Goal: Feedback & Contribution: Submit feedback/report problem

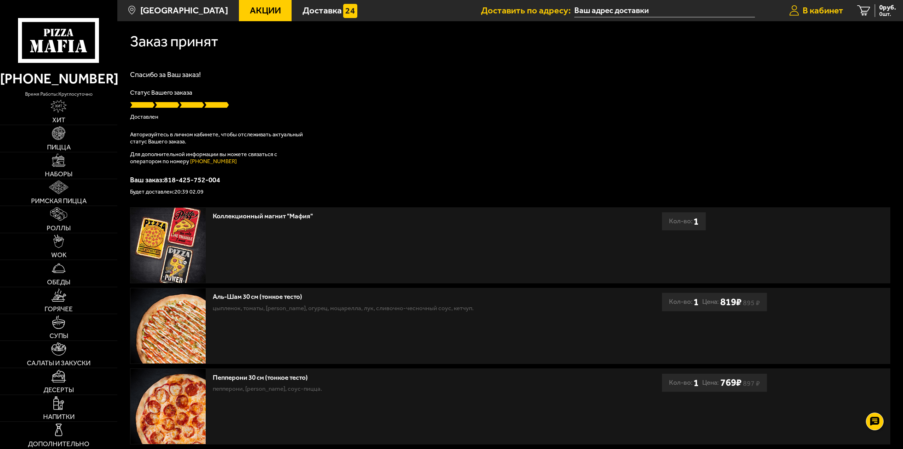
click at [810, 3] on link "В кабинет" at bounding box center [816, 10] width 68 height 21
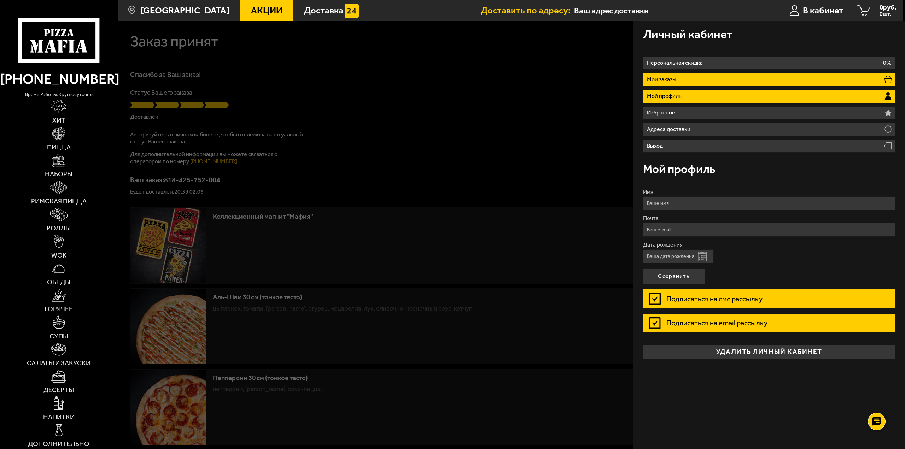
click at [698, 84] on li "Мои заказы" at bounding box center [769, 79] width 253 height 13
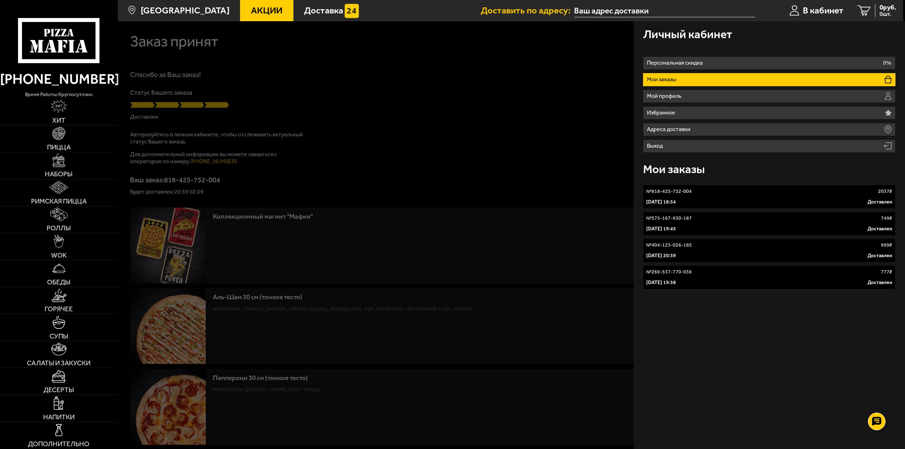
click at [722, 195] on div "№ 818-425-752-004 2037 ₽" at bounding box center [769, 191] width 246 height 7
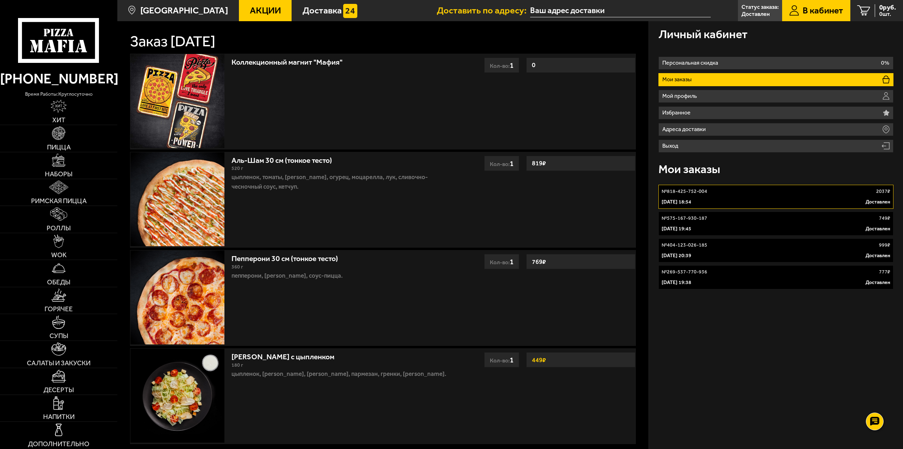
click at [65, 41] on use at bounding box center [65, 42] width 4 height 4
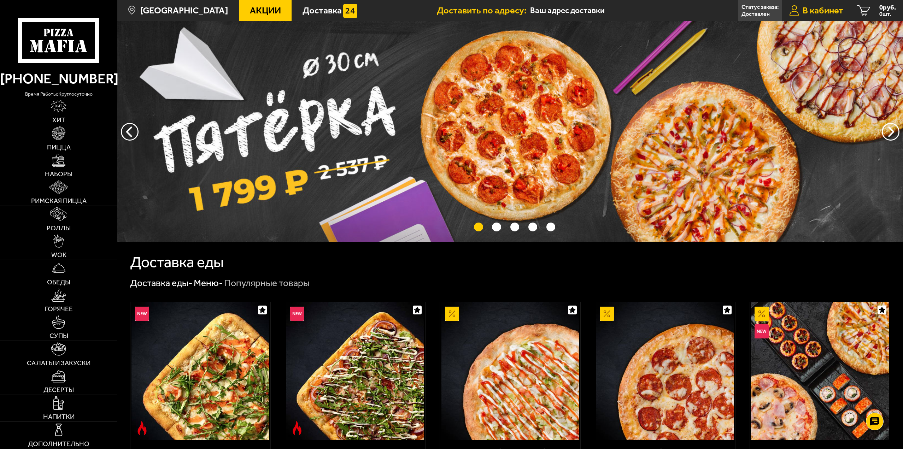
click at [813, 4] on link "В кабинет" at bounding box center [816, 10] width 68 height 21
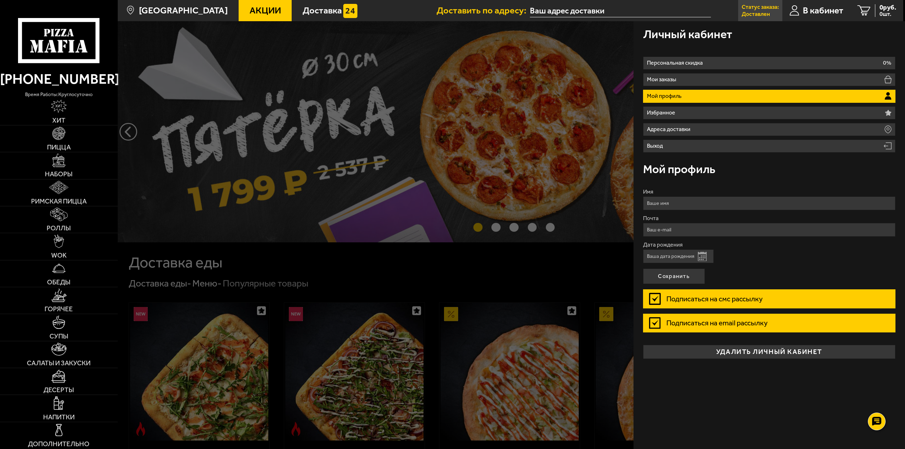
click at [761, 11] on p "Доставлен" at bounding box center [756, 14] width 28 height 6
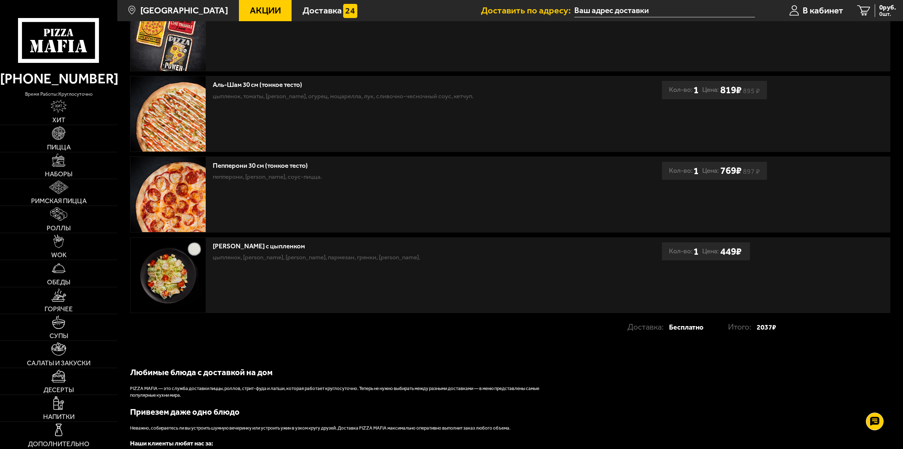
scroll to position [389, 0]
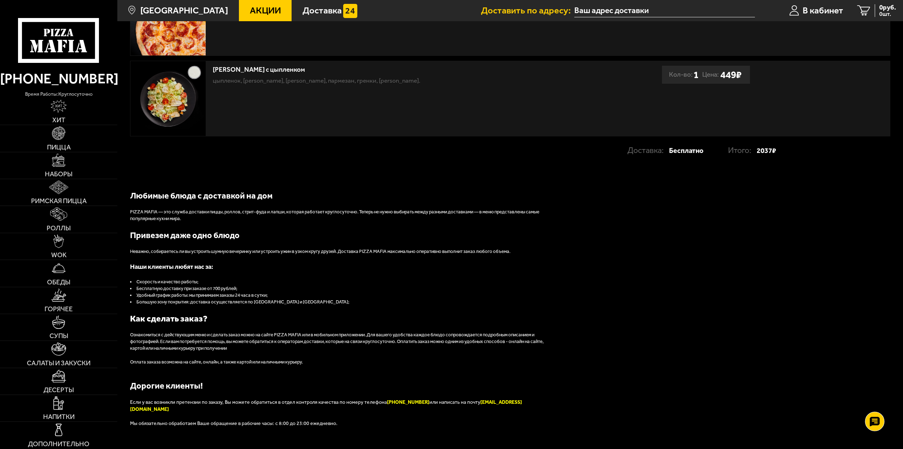
click at [874, 419] on icon at bounding box center [875, 422] width 10 height 10
click at [873, 401] on use at bounding box center [875, 401] width 10 height 10
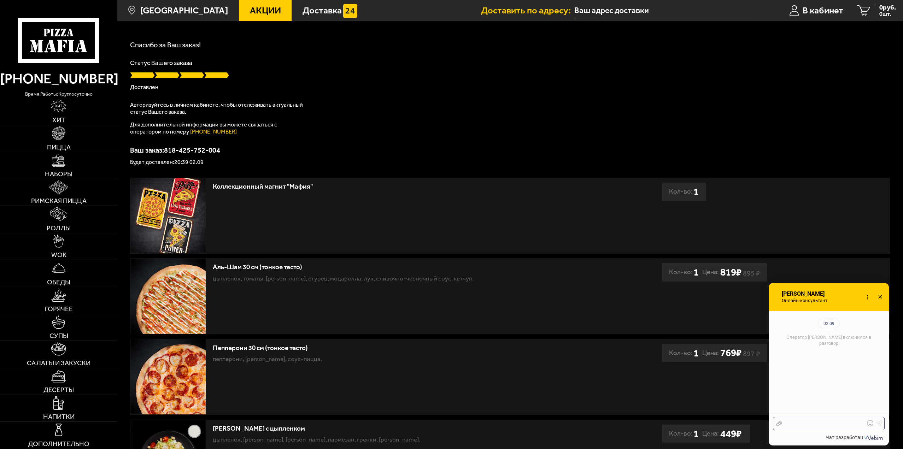
scroll to position [0, 0]
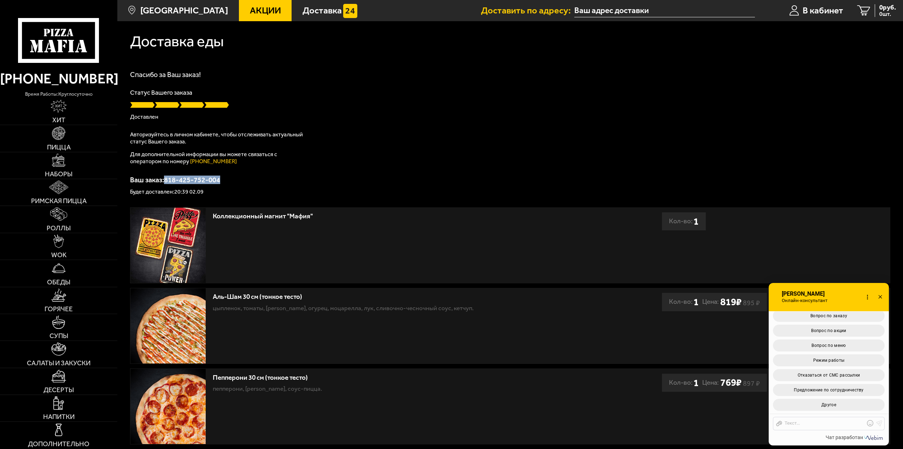
drag, startPoint x: 205, startPoint y: 185, endPoint x: 167, endPoint y: 181, distance: 38.4
click at [167, 181] on p "Ваш заказ: 818-425-752-004" at bounding box center [510, 179] width 760 height 7
copy p "818-425-752-004"
click at [811, 317] on span "Вопрос по заказу" at bounding box center [829, 316] width 37 height 5
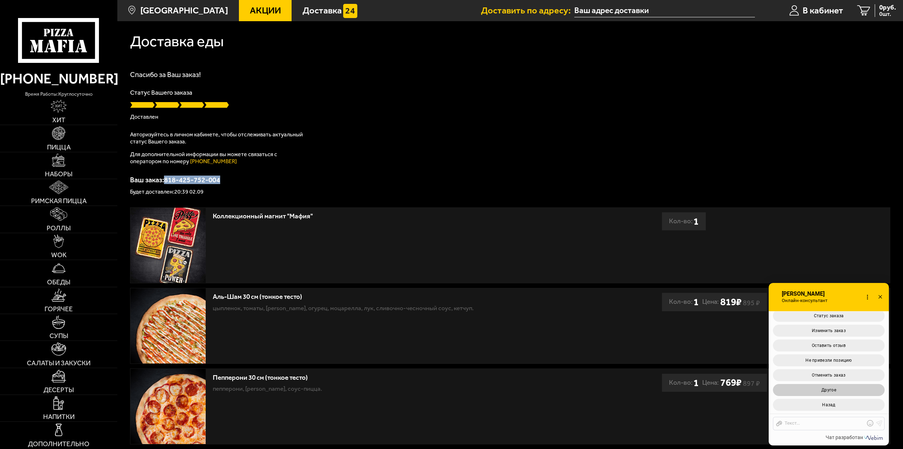
click at [852, 390] on button "Другое" at bounding box center [829, 390] width 112 height 12
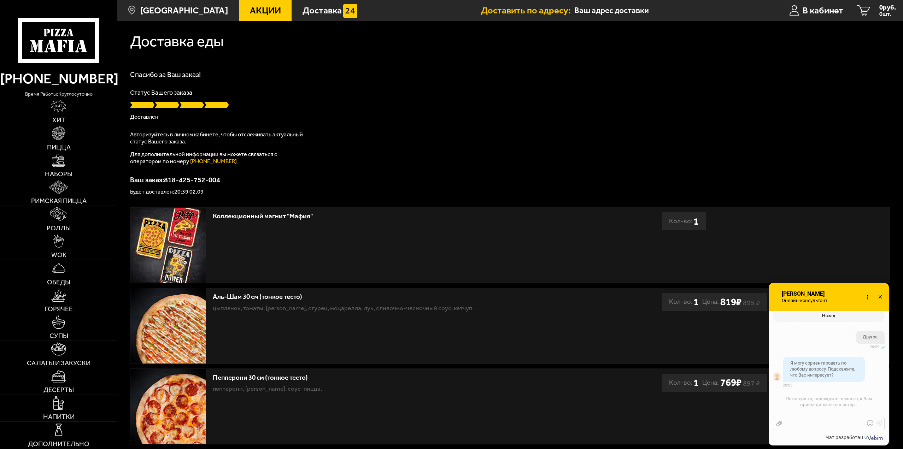
click at [819, 422] on div at bounding box center [823, 424] width 83 height 6
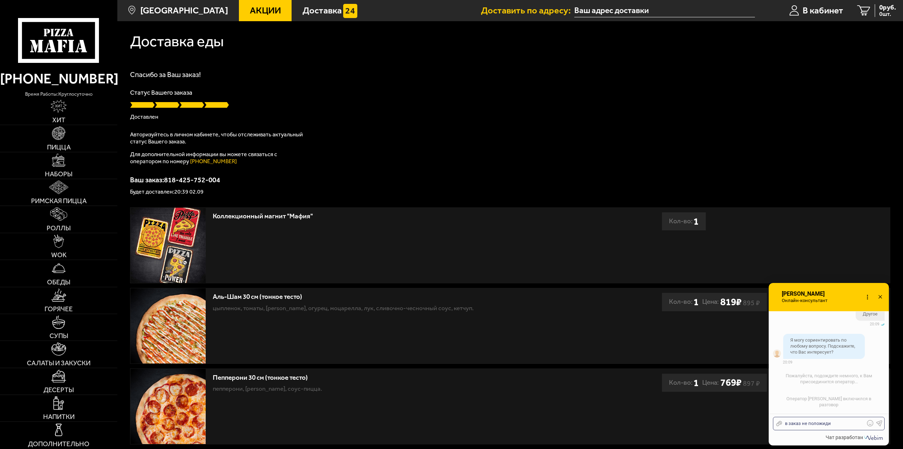
drag, startPoint x: 815, startPoint y: 428, endPoint x: 851, endPoint y: 423, distance: 36.0
click at [851, 423] on div "в заказ не положиди" at bounding box center [823, 424] width 83 height 6
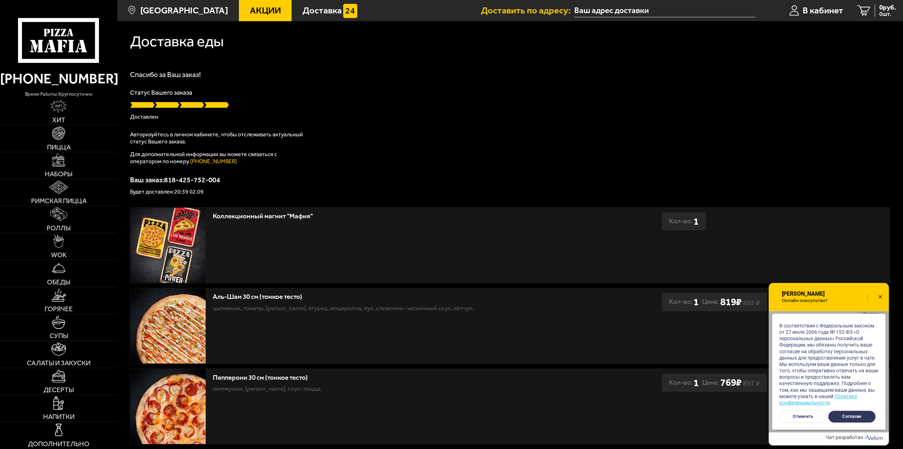
click at [847, 421] on button "Согласен" at bounding box center [852, 417] width 48 height 12
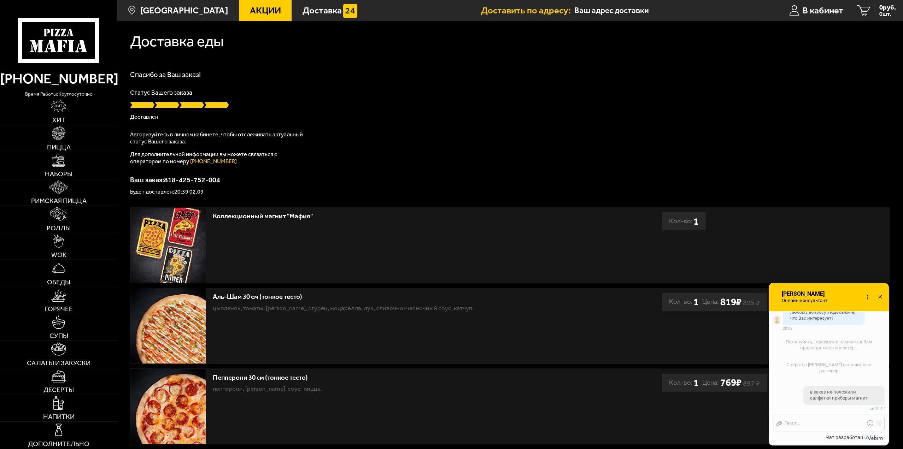
scroll to position [428, 0]
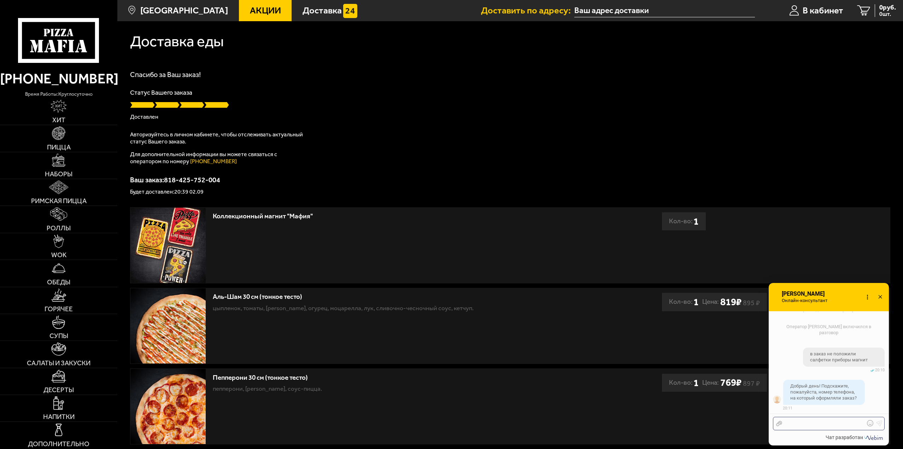
click at [817, 422] on div at bounding box center [823, 424] width 83 height 6
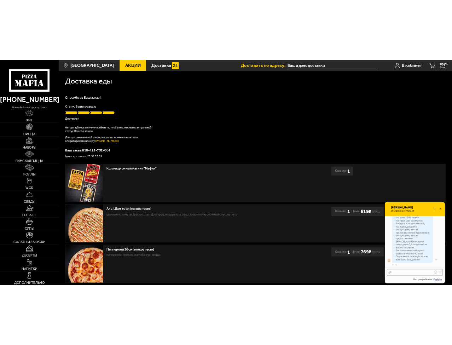
scroll to position [674, 0]
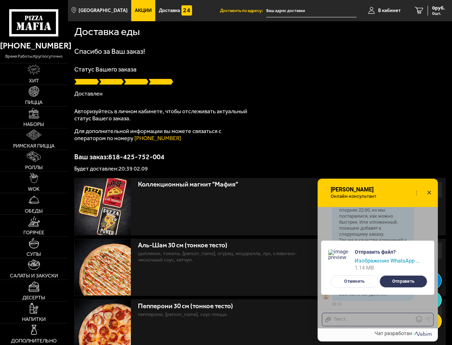
click at [396, 282] on button "Отправить" at bounding box center [403, 281] width 48 height 12
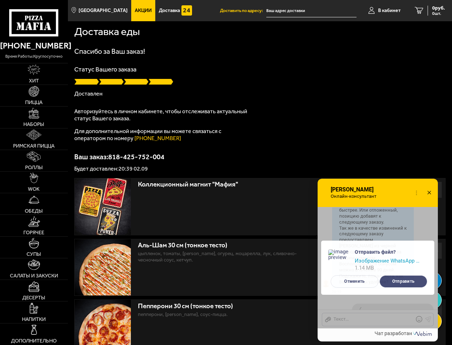
scroll to position [717, 0]
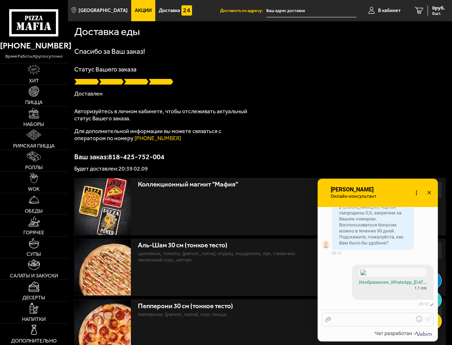
click at [379, 320] on div at bounding box center [372, 319] width 83 height 6
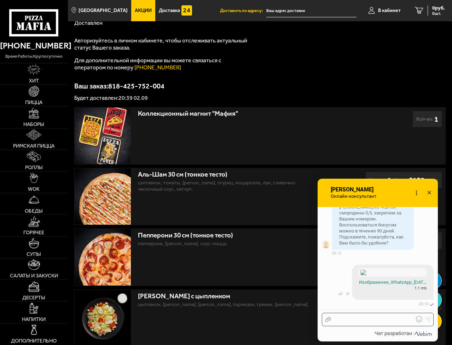
scroll to position [801, 0]
click at [372, 321] on div "довоз не нужен," at bounding box center [372, 319] width 83 height 6
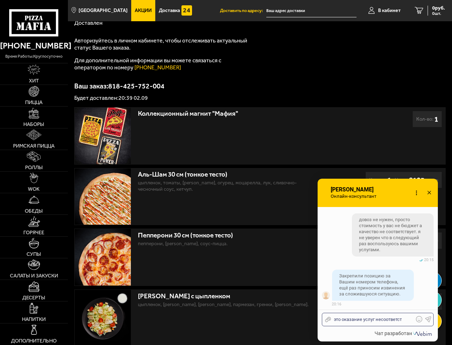
scroll to position [948, 0]
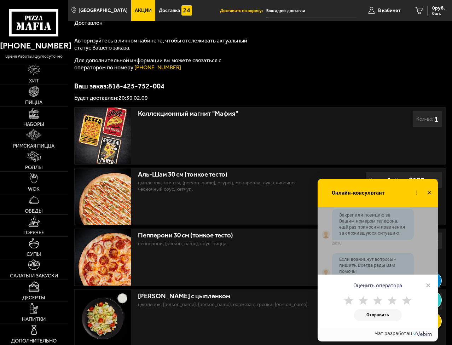
click at [427, 280] on span "×" at bounding box center [428, 285] width 5 height 11
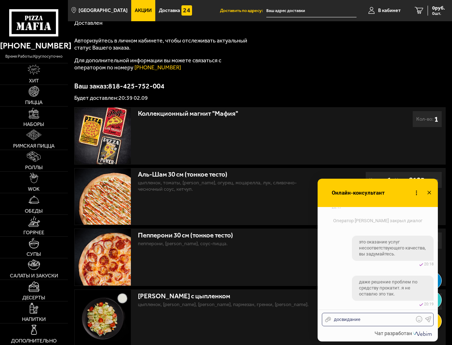
scroll to position [1073, 0]
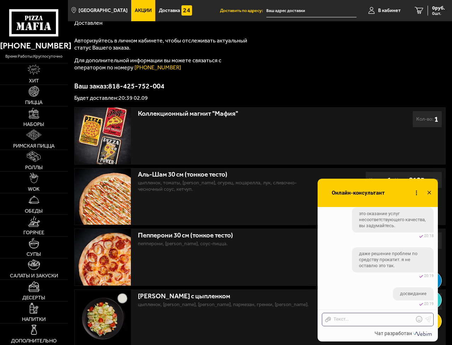
click at [427, 195] on icon at bounding box center [429, 193] width 10 height 10
